Goal: Task Accomplishment & Management: Use online tool/utility

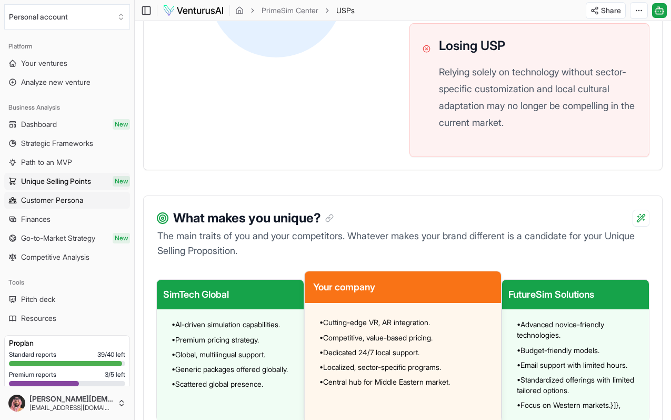
scroll to position [211, 0]
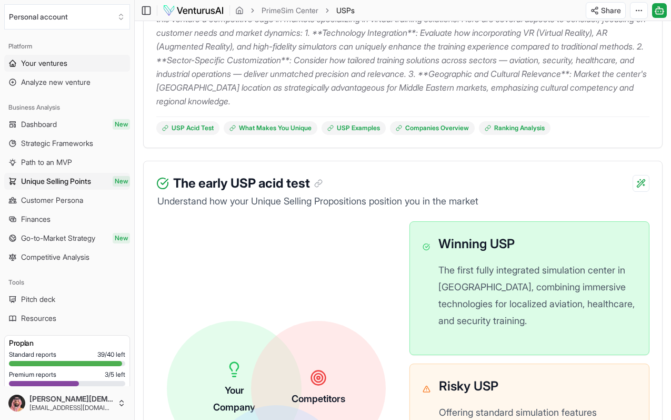
click at [63, 67] on span "Your ventures" at bounding box center [44, 63] width 46 height 11
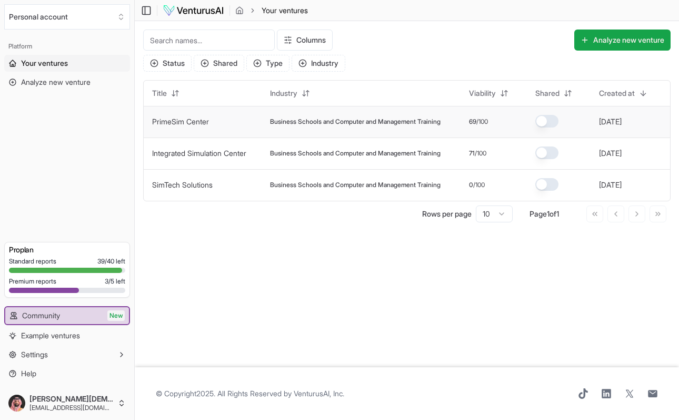
click at [356, 122] on span "Business Schools and Computer and Management Training" at bounding box center [355, 121] width 171 height 8
click at [175, 124] on link "PrimeSim Center" at bounding box center [180, 121] width 57 height 9
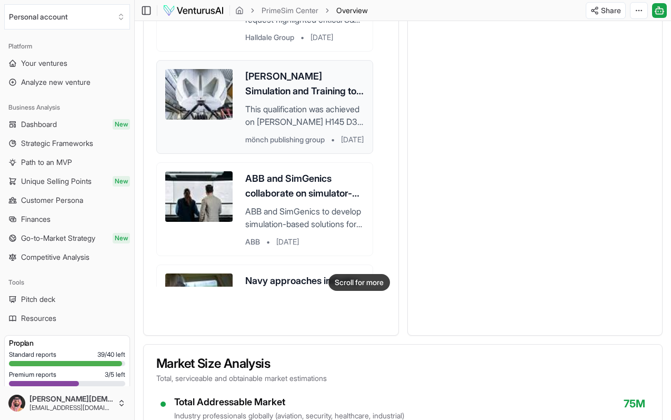
scroll to position [250, 0]
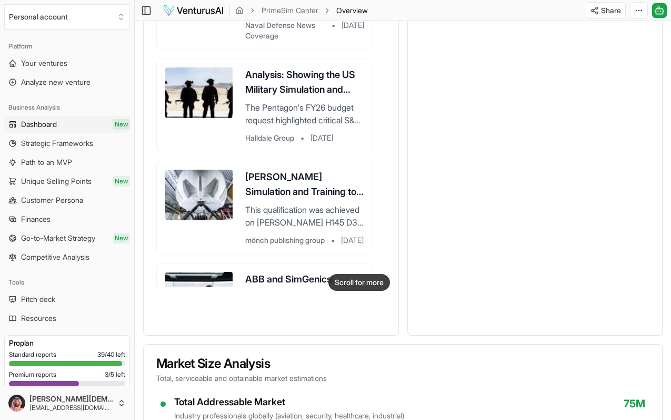
click at [41, 123] on span "Dashboard" at bounding box center [39, 124] width 36 height 11
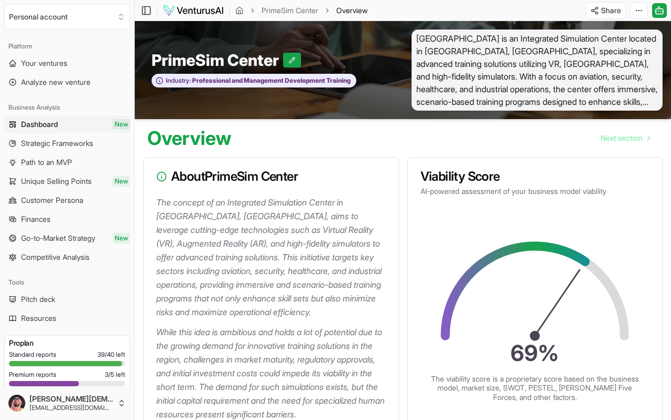
click at [624, 100] on span "[GEOGRAPHIC_DATA] is an Integrated Simulation Center located in [GEOGRAPHIC_DAT…" at bounding box center [538, 69] width 252 height 81
click at [624, 141] on span "Next section" at bounding box center [622, 138] width 42 height 11
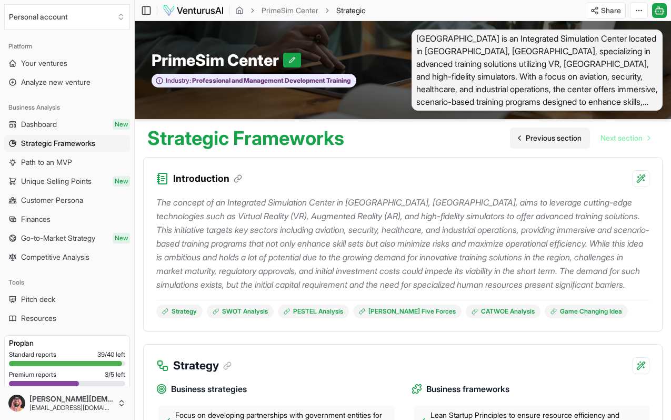
click at [532, 139] on span "Previous section" at bounding box center [554, 138] width 56 height 11
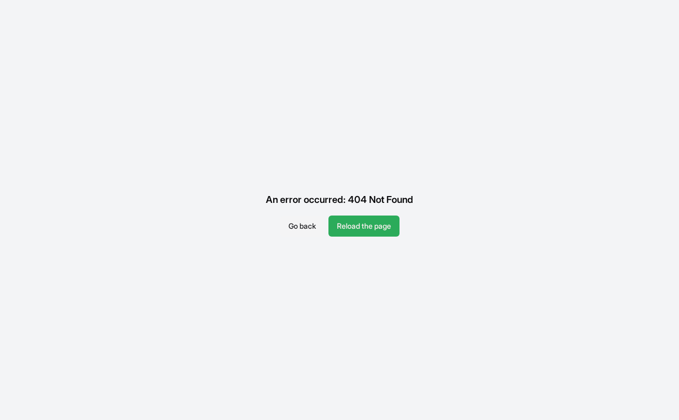
click at [362, 225] on button "Reload the page" at bounding box center [364, 225] width 71 height 21
click at [302, 228] on button "Go back" at bounding box center [302, 225] width 44 height 21
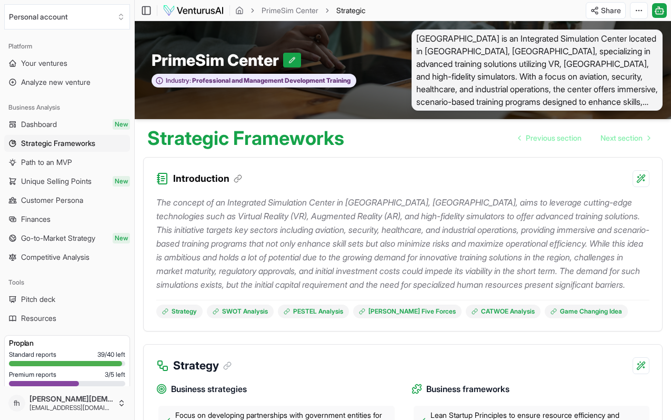
scroll to position [817, 0]
click at [528, 142] on span "Previous section" at bounding box center [554, 138] width 56 height 11
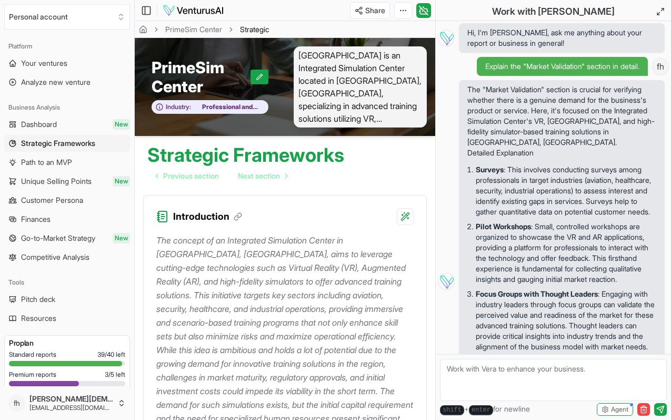
scroll to position [817, 0]
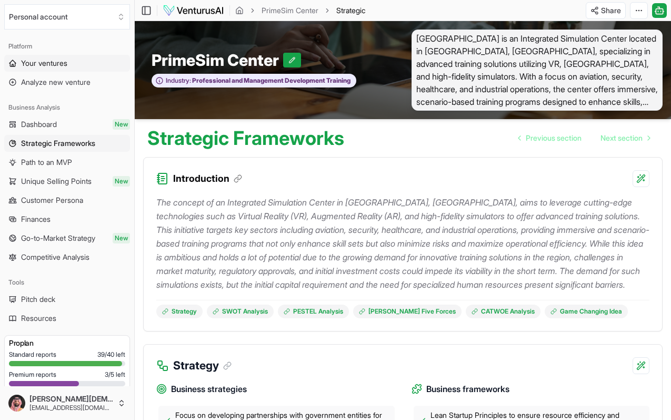
click at [36, 63] on span "Your ventures" at bounding box center [44, 63] width 46 height 11
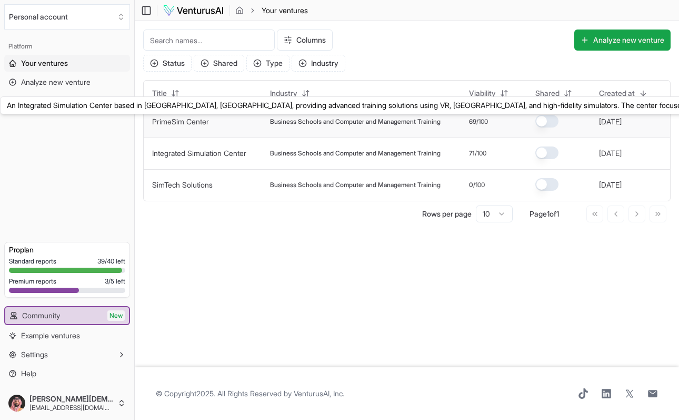
click at [176, 123] on link "PrimeSim Center" at bounding box center [180, 121] width 57 height 9
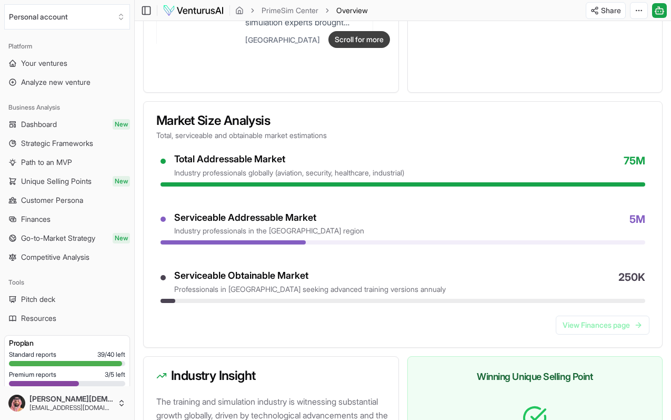
scroll to position [833, 0]
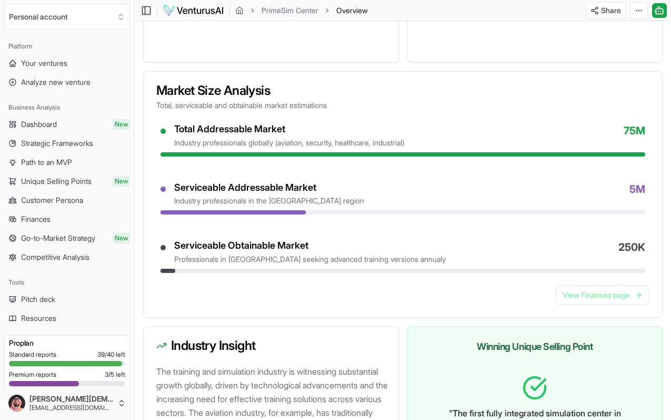
click at [295, 148] on div "industry professionals globally (aviation, security, healthcare, industrial)" at bounding box center [289, 142] width 230 height 11
click at [610, 304] on link "View Finances page" at bounding box center [603, 294] width 94 height 19
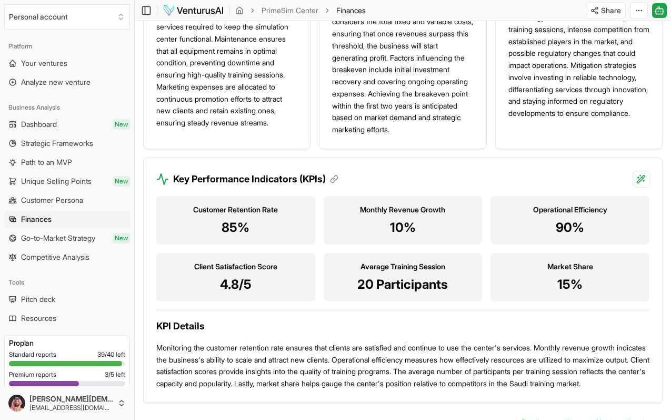
scroll to position [1129, 0]
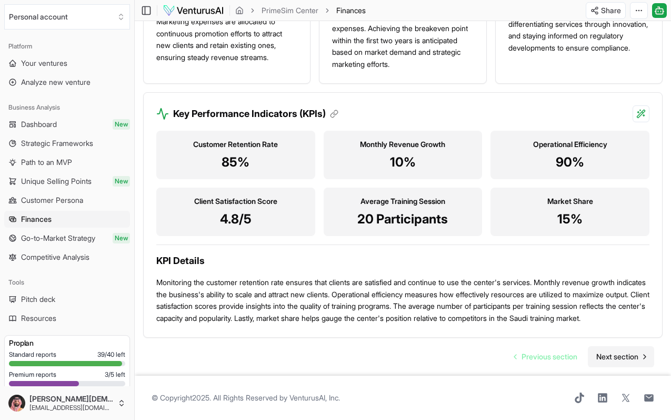
click at [608, 356] on span "Next section" at bounding box center [618, 356] width 42 height 11
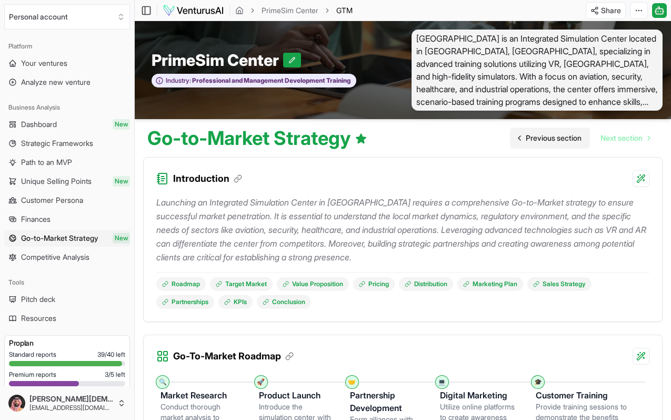
click at [532, 140] on span "Previous section" at bounding box center [554, 138] width 56 height 11
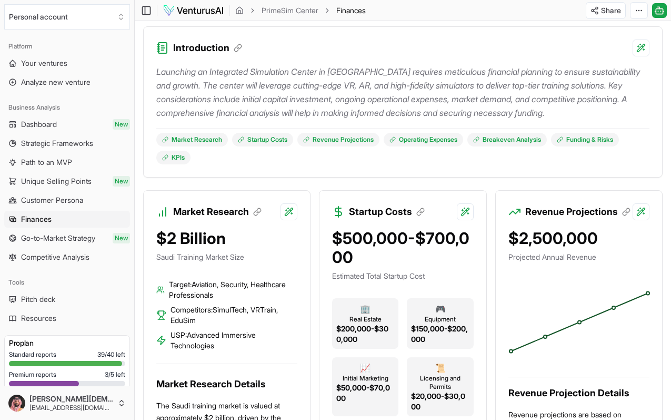
scroll to position [158, 0]
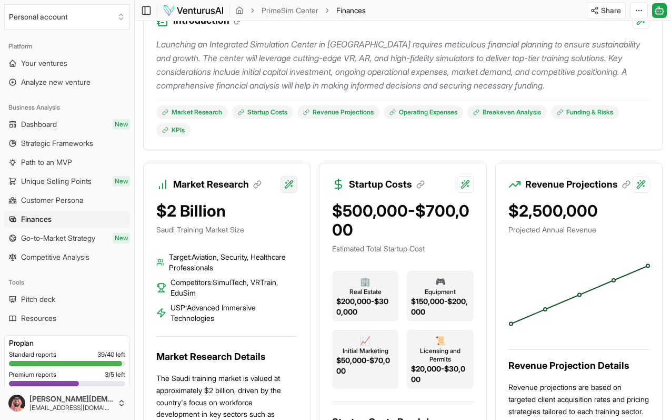
click at [291, 187] on html "Personal account Platform Your ventures Analyze new venture Business Analysis D…" at bounding box center [335, 52] width 671 height 420
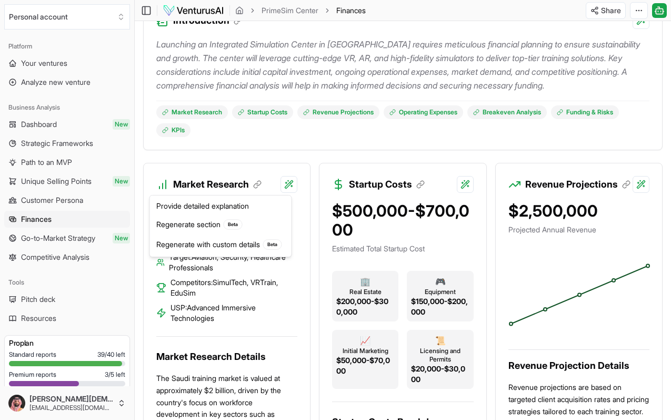
click at [471, 183] on html "Personal account Platform Your ventures Analyze new venture Business Analysis D…" at bounding box center [335, 52] width 671 height 420
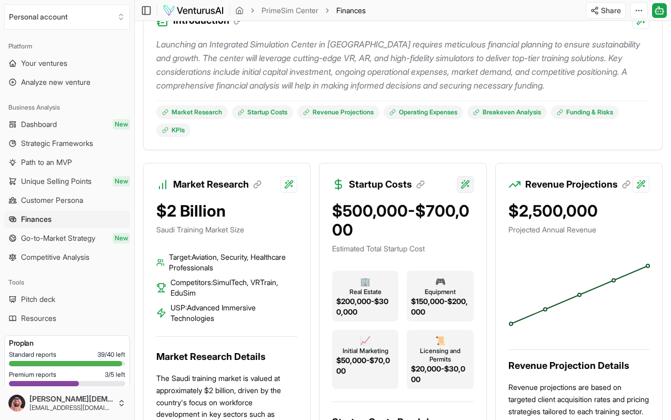
click at [470, 184] on html "Personal account Platform Your ventures Analyze new venture Business Analysis D…" at bounding box center [335, 52] width 671 height 420
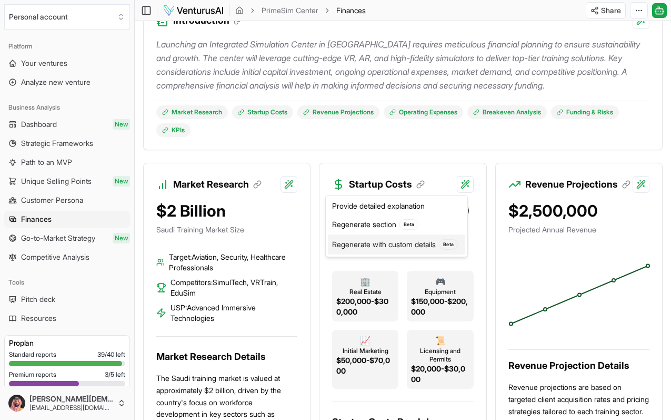
click at [380, 245] on div "Regenerate with custom details Beta" at bounding box center [396, 244] width 137 height 20
type textarea "Rewrite the "Startup Costs" section. Add more details here:"
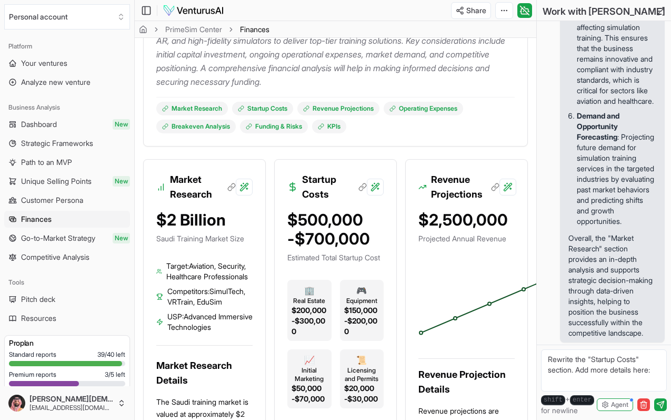
scroll to position [312, 0]
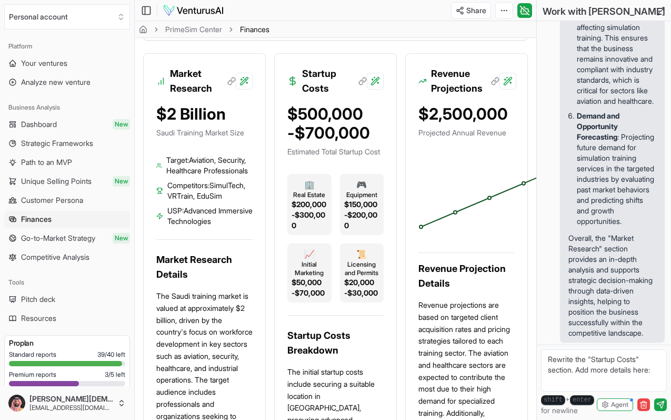
click at [316, 223] on span "$200,000-$300,000" at bounding box center [310, 215] width 36 height 32
click at [311, 217] on span "$200,000-$300,000" at bounding box center [310, 215] width 36 height 32
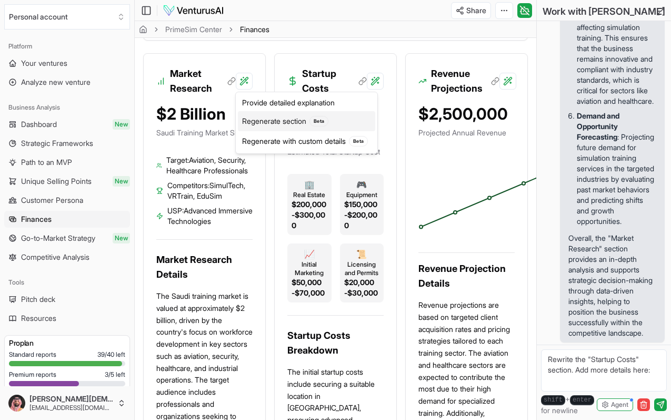
click at [270, 119] on div "Regenerate section Beta" at bounding box center [306, 121] width 137 height 20
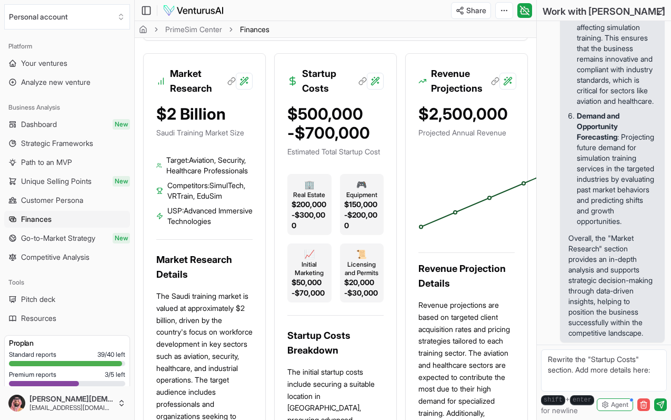
click at [646, 405] on icon "button" at bounding box center [643, 405] width 5 height 6
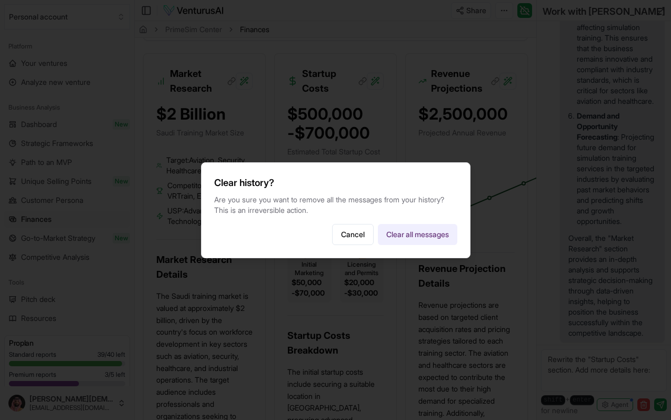
click at [406, 240] on button "Clear all messages" at bounding box center [417, 234] width 79 height 21
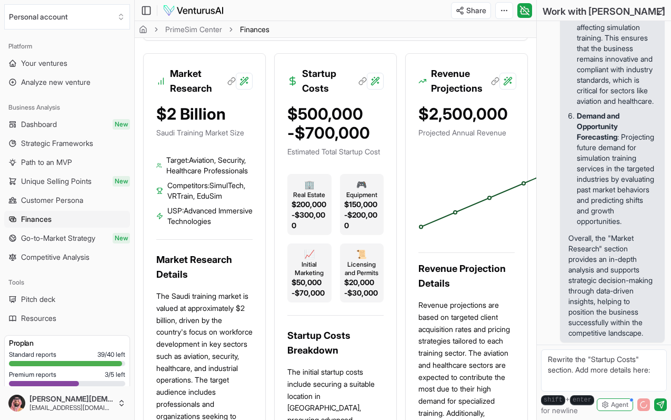
scroll to position [0, 0]
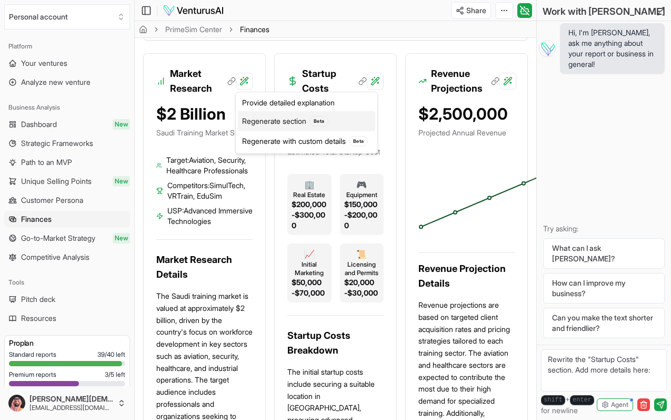
click at [275, 122] on div "Regenerate section Beta" at bounding box center [306, 121] width 137 height 20
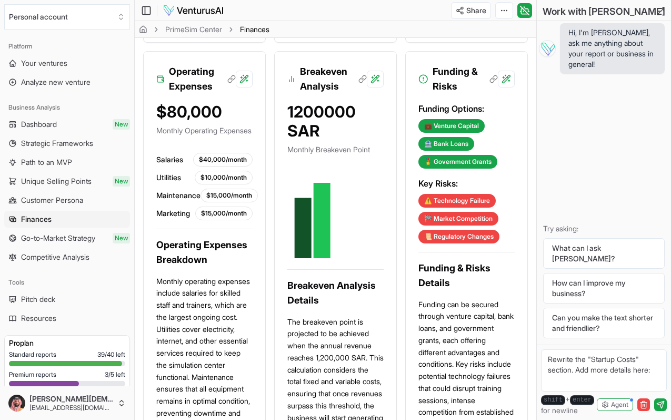
scroll to position [962, 0]
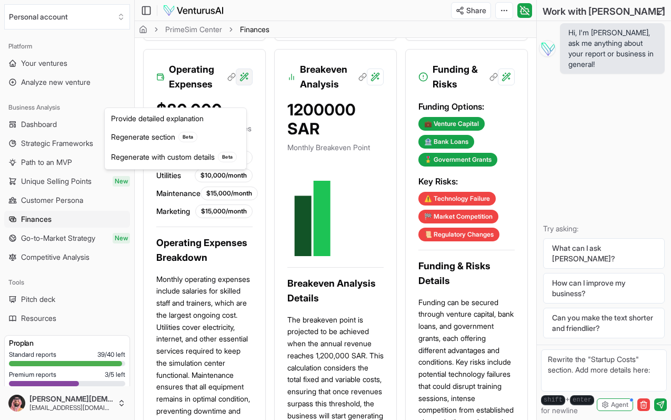
click at [152, 137] on div "Regenerate section Beta" at bounding box center [175, 137] width 137 height 20
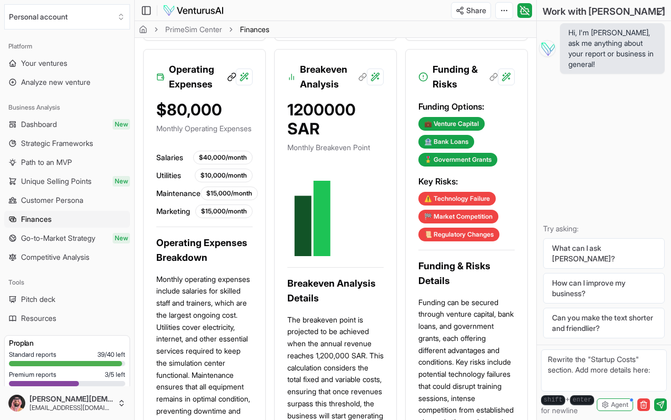
click at [230, 82] on icon at bounding box center [231, 76] width 9 height 9
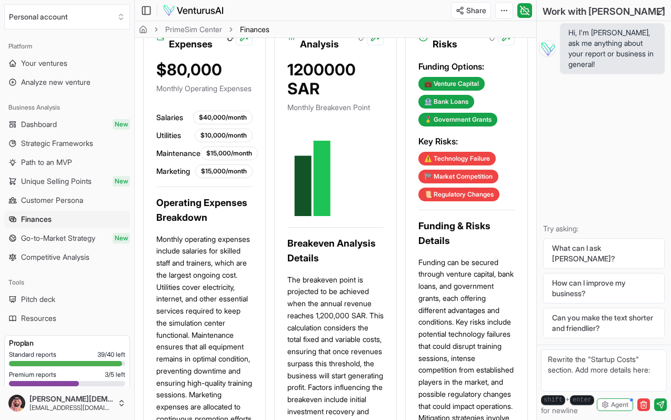
click at [228, 42] on icon at bounding box center [231, 36] width 9 height 9
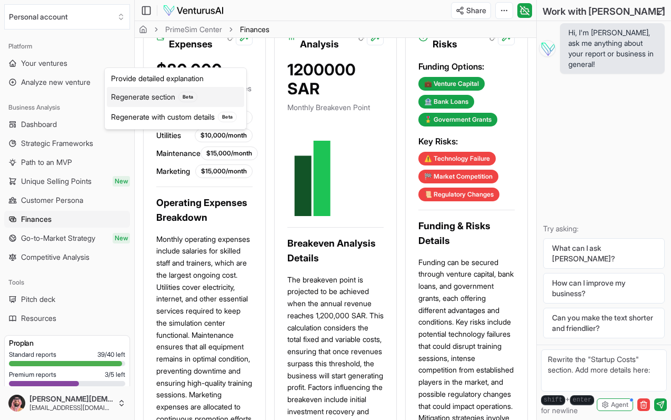
click at [166, 96] on div "Regenerate section Beta" at bounding box center [175, 97] width 137 height 20
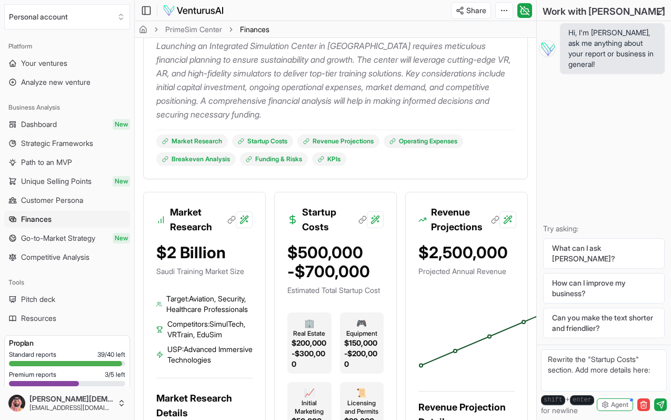
scroll to position [0, 0]
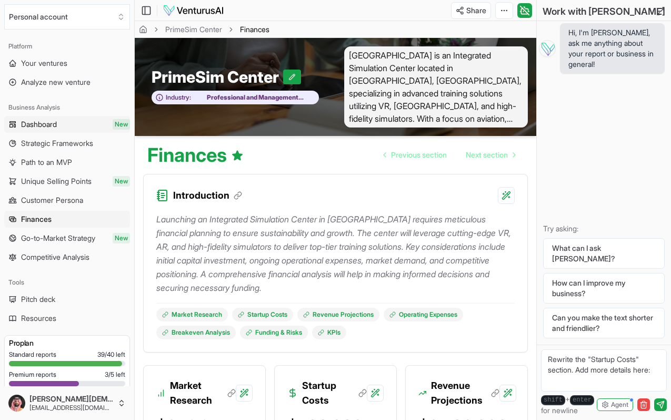
click at [48, 126] on span "Dashboard" at bounding box center [39, 124] width 36 height 11
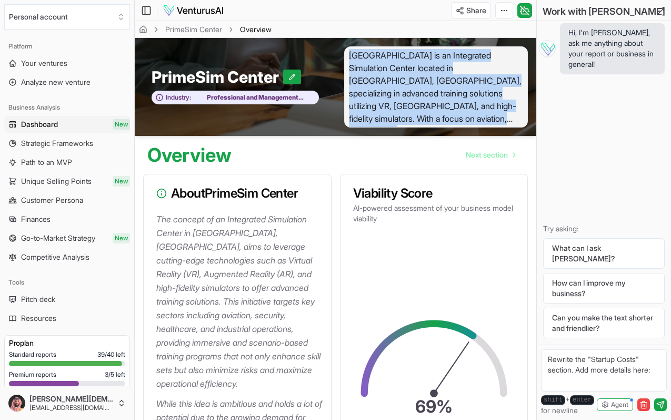
drag, startPoint x: 350, startPoint y: 54, endPoint x: 493, endPoint y: 118, distance: 156.9
click at [493, 118] on span "[GEOGRAPHIC_DATA] is an Integrated Simulation Center located in [GEOGRAPHIC_DAT…" at bounding box center [436, 86] width 184 height 81
copy span "PrimeSim Center is an Integrated Simulation Center located in Riyadh, Saudi Ara…"
